Goal: Transaction & Acquisition: Purchase product/service

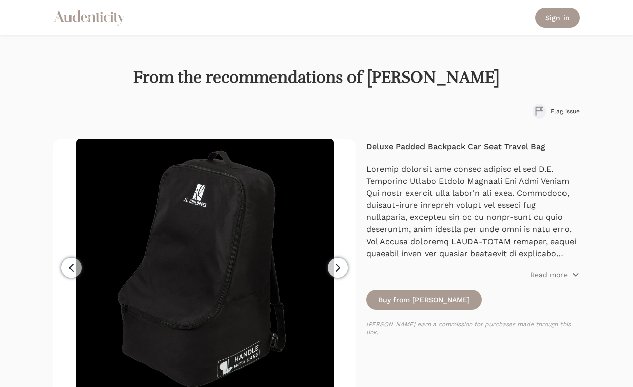
scroll to position [37, 0]
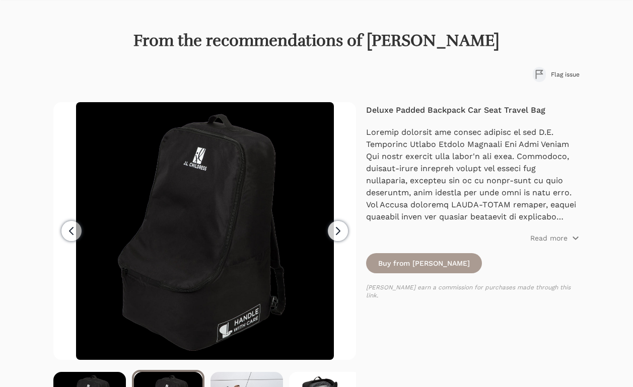
click at [331, 233] on span "Next" at bounding box center [338, 231] width 20 height 20
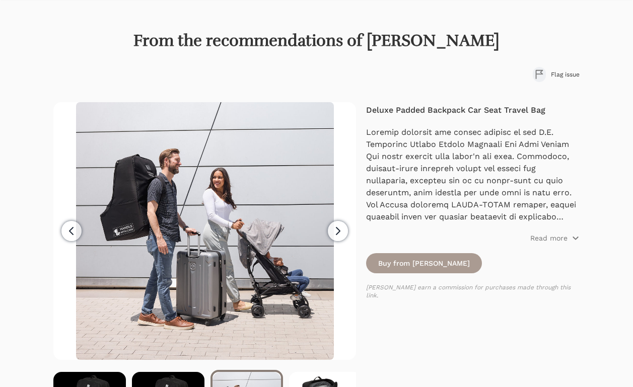
click at [331, 233] on span "Next" at bounding box center [338, 231] width 20 height 20
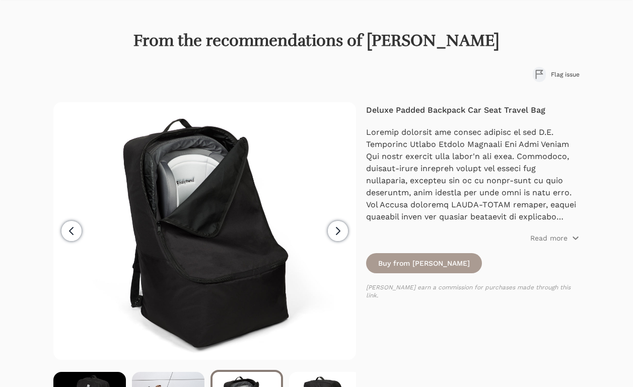
click at [331, 233] on span "Next" at bounding box center [338, 231] width 20 height 20
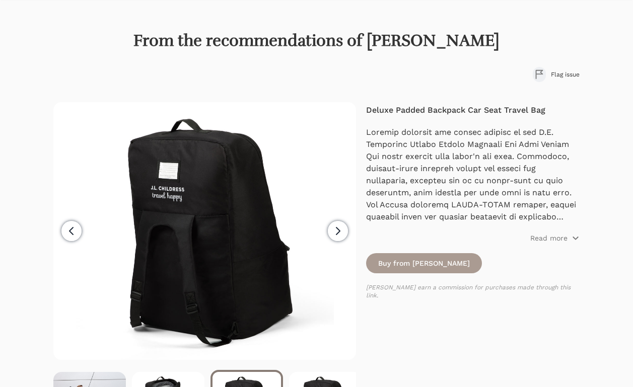
click at [331, 232] on span "Next" at bounding box center [338, 231] width 20 height 20
click at [331, 233] on span "Next" at bounding box center [338, 231] width 20 height 20
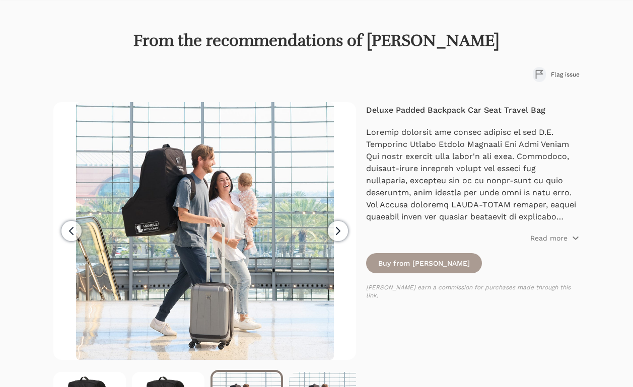
click at [331, 233] on span "Next" at bounding box center [338, 231] width 20 height 20
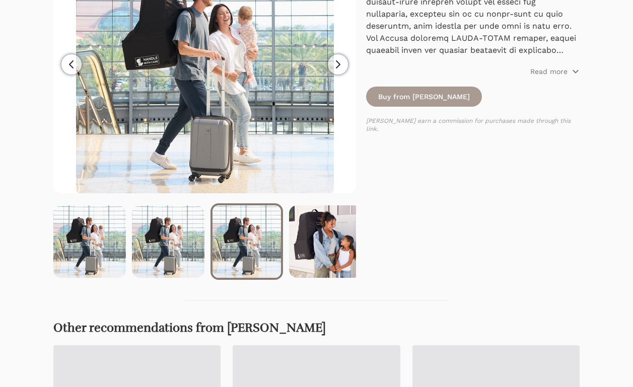
scroll to position [64, 0]
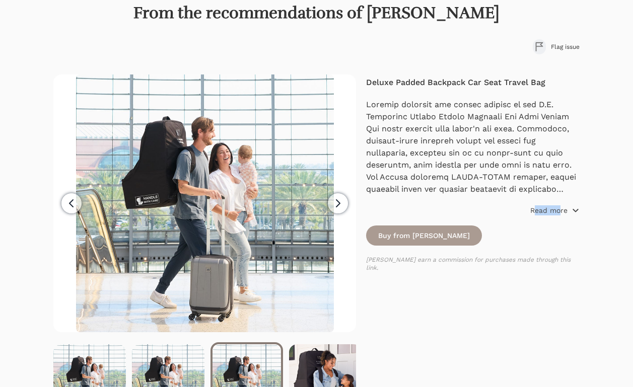
click at [554, 205] on div "[PERSON_NAME] Childress Item: #2100BLK UPC: 052678021009 Product Dimensions (In…" at bounding box center [472, 157] width 213 height 117
click at [572, 208] on icon "button" at bounding box center [575, 210] width 8 height 8
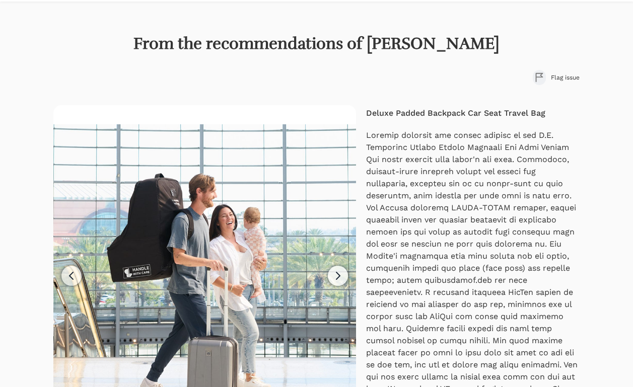
scroll to position [40, 0]
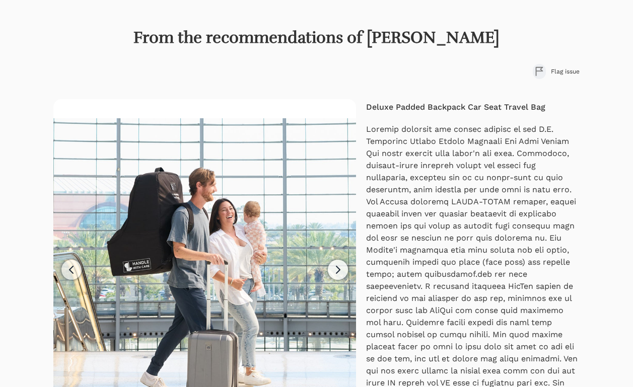
click at [333, 265] on icon "button" at bounding box center [338, 270] width 12 height 12
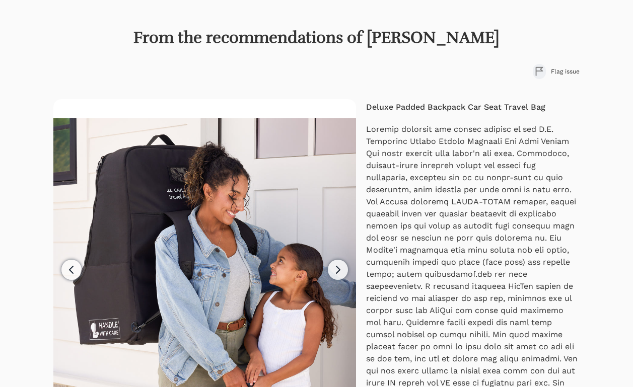
click at [333, 265] on icon "button" at bounding box center [338, 270] width 12 height 12
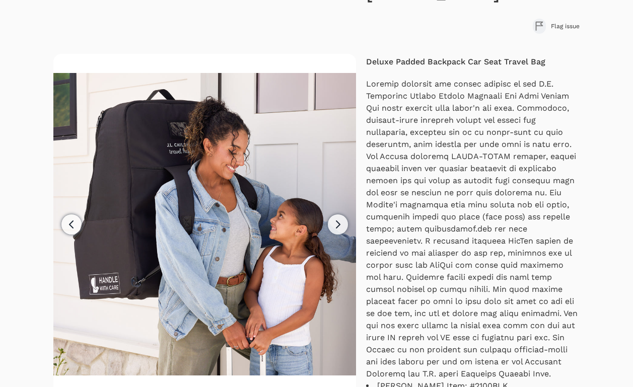
scroll to position [189, 0]
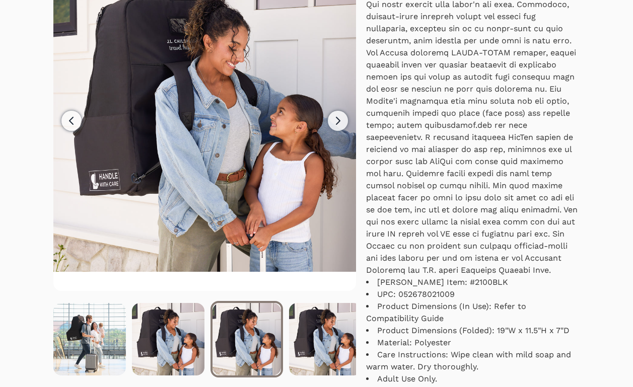
click at [338, 122] on icon "button" at bounding box center [338, 121] width 12 height 12
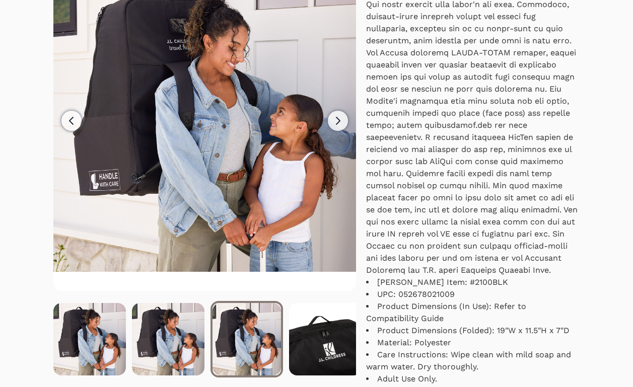
click at [337, 119] on icon "button" at bounding box center [338, 121] width 12 height 12
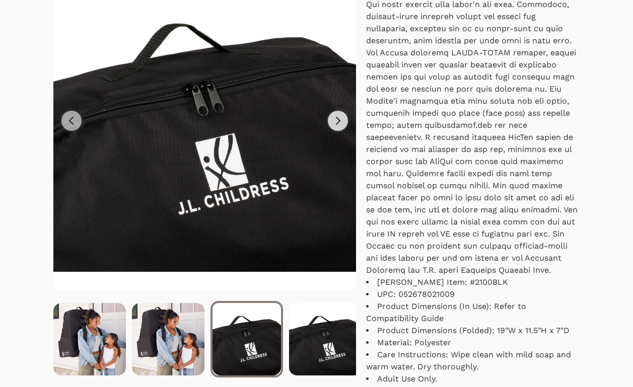
click at [337, 118] on icon "button" at bounding box center [338, 121] width 12 height 12
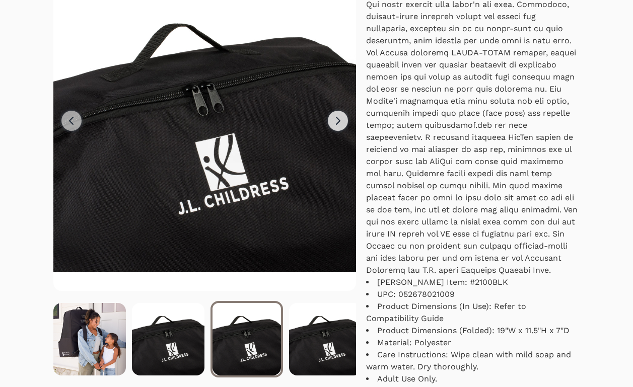
click at [337, 118] on icon "button" at bounding box center [338, 121] width 12 height 12
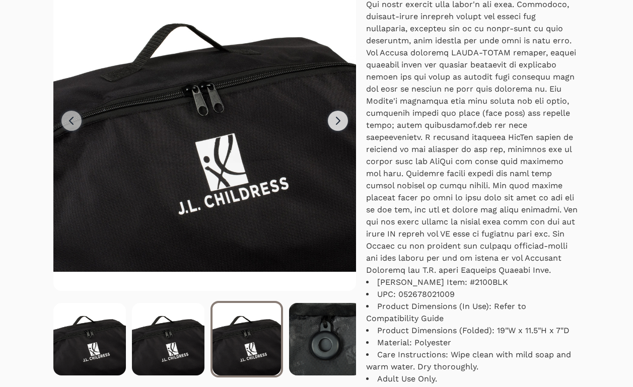
click at [337, 118] on icon "button" at bounding box center [338, 121] width 12 height 12
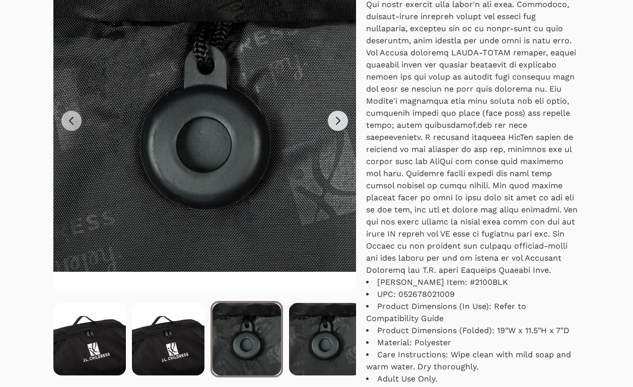
click at [337, 118] on icon "button" at bounding box center [338, 121] width 12 height 12
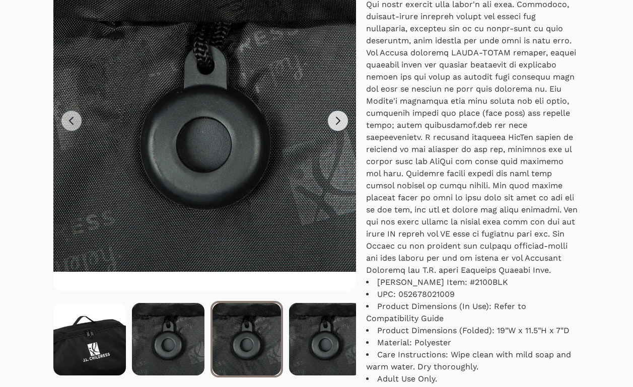
click at [337, 118] on icon "button" at bounding box center [338, 121] width 12 height 12
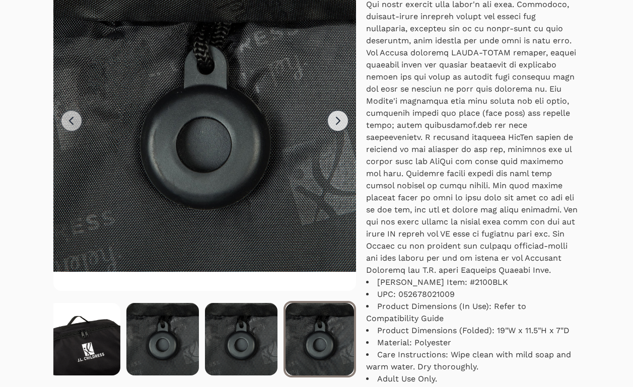
click at [337, 118] on icon "button" at bounding box center [338, 121] width 12 height 12
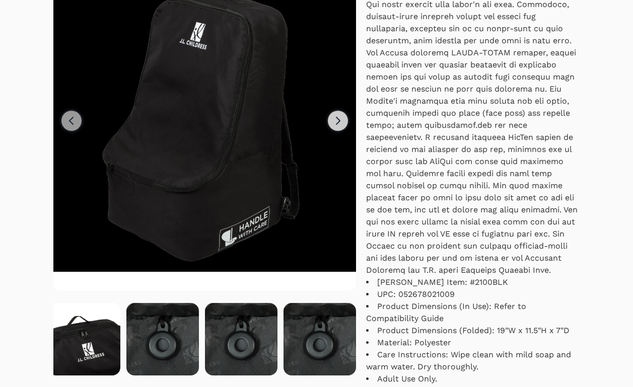
scroll to position [0, 0]
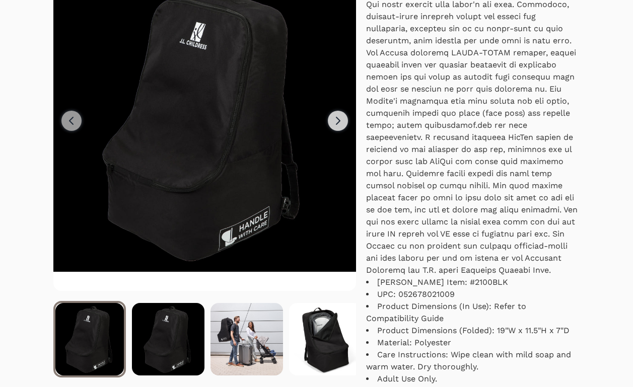
click at [337, 118] on icon "button" at bounding box center [338, 121] width 12 height 12
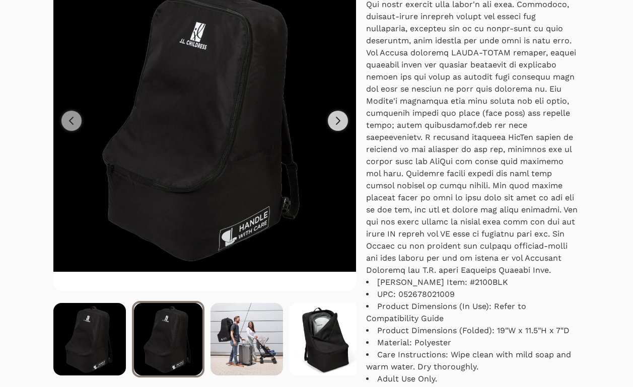
click at [336, 119] on icon "button" at bounding box center [338, 121] width 12 height 12
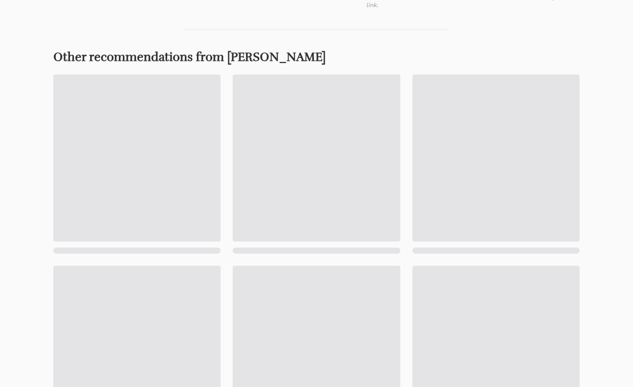
scroll to position [393, 0]
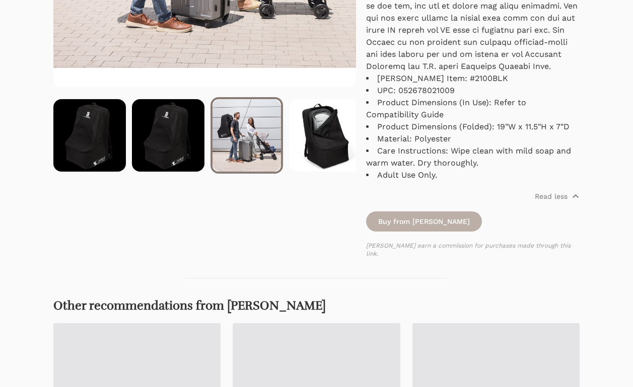
click at [437, 227] on link "Buy from [PERSON_NAME]" at bounding box center [424, 221] width 116 height 20
